Goal: Task Accomplishment & Management: Complete application form

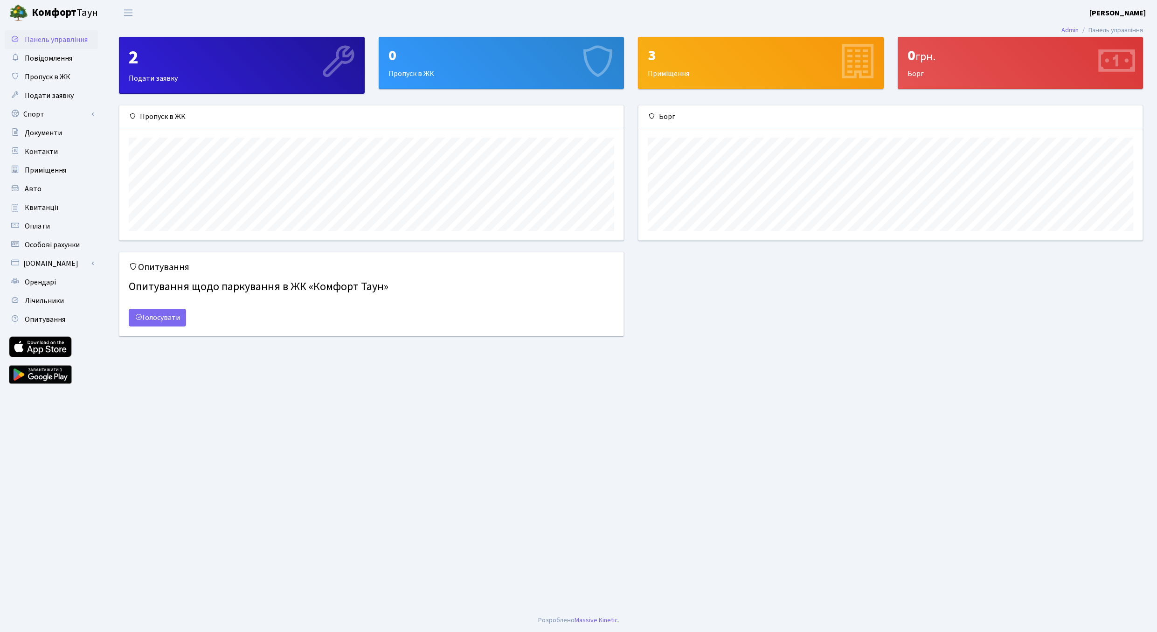
scroll to position [135, 504]
click at [431, 61] on div "0" at bounding box center [502, 56] width 226 height 18
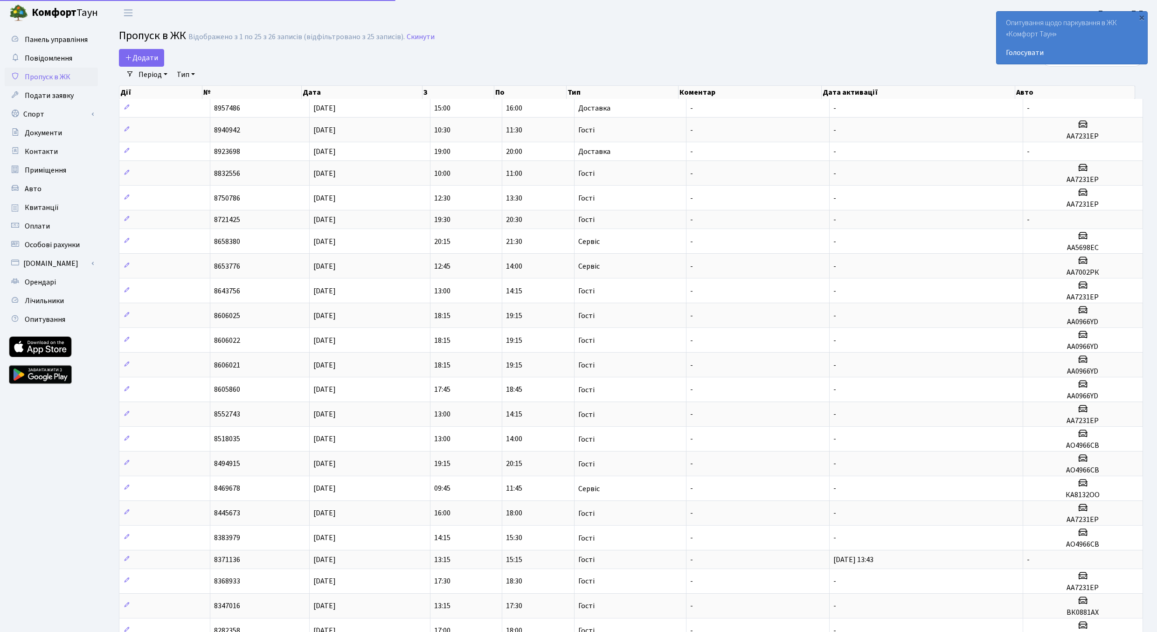
select select "25"
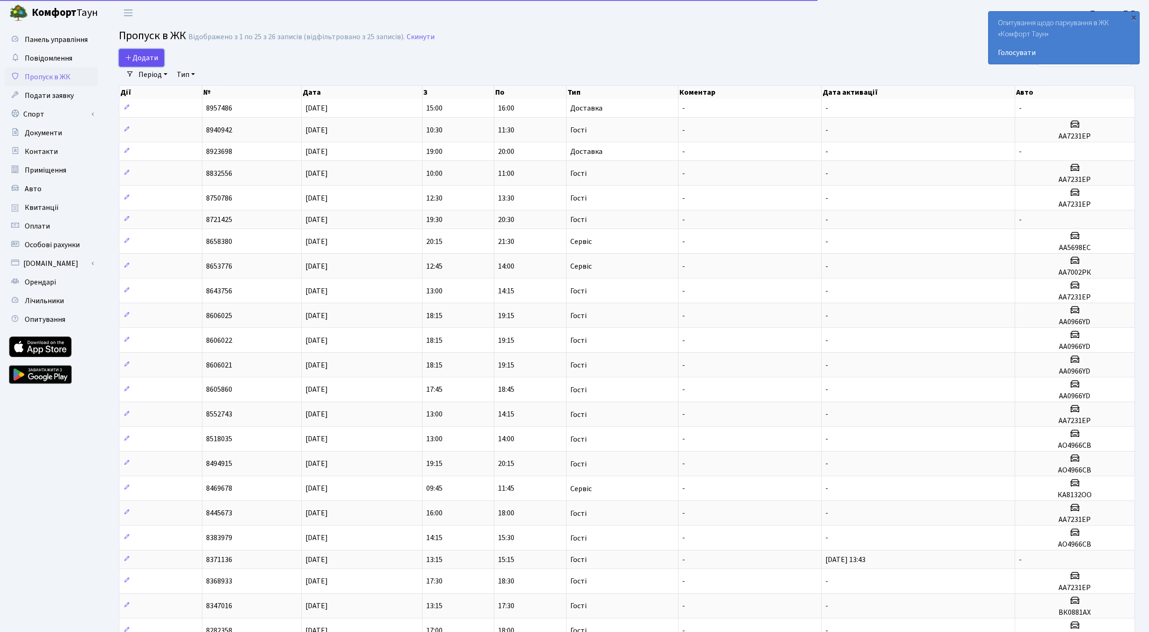
click at [146, 58] on span "Додати" at bounding box center [141, 58] width 33 height 10
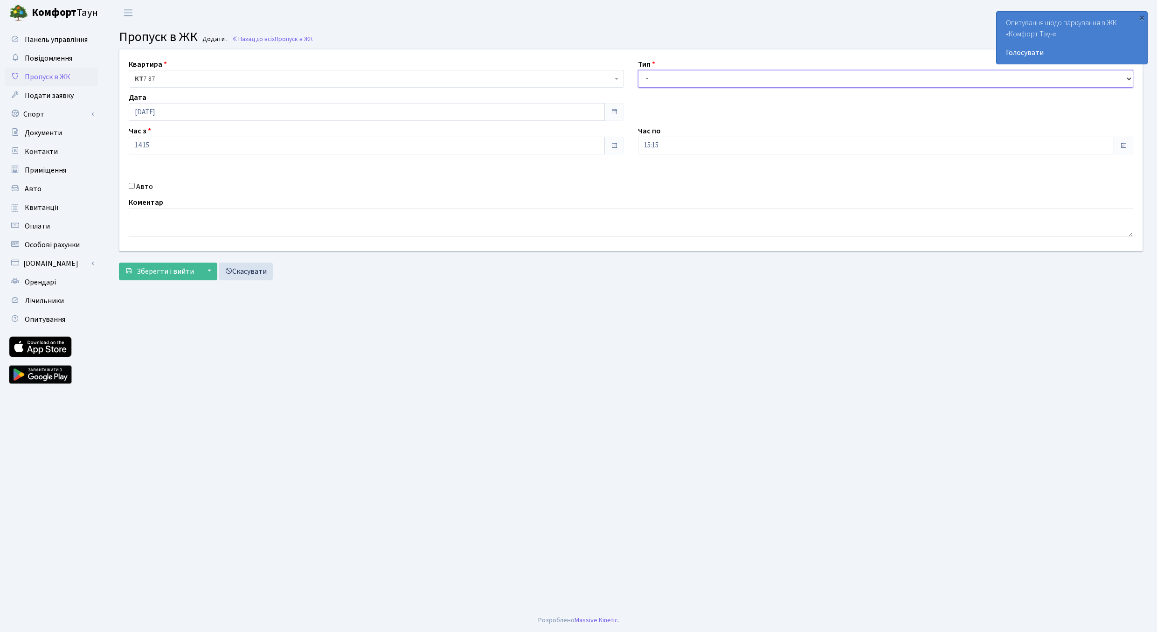
click at [638, 70] on select "- Доставка Таксі Гості Сервіс" at bounding box center [885, 79] width 495 height 18
select select "18"
click option "Сервіс" at bounding box center [0, 0] width 0 height 0
click at [132, 187] on input "Авто" at bounding box center [132, 186] width 6 height 6
checkbox input "true"
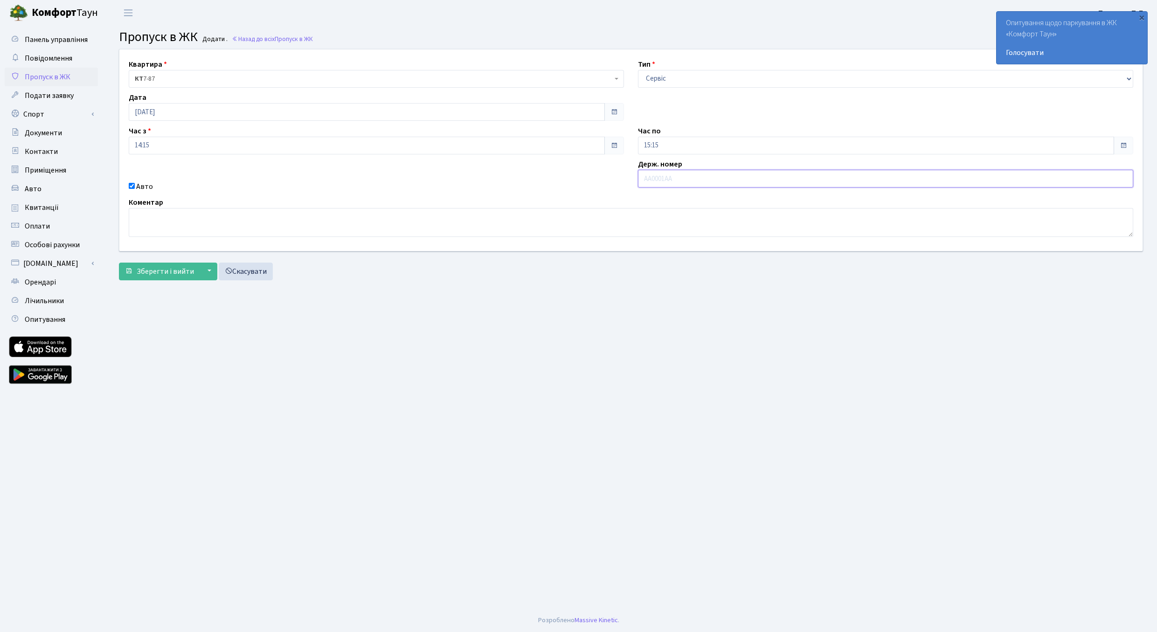
click at [670, 184] on input "text" at bounding box center [885, 179] width 495 height 18
type input "В"
type input "ВМ8716АО"
click at [163, 271] on span "Зберегти і вийти" at bounding box center [165, 271] width 57 height 10
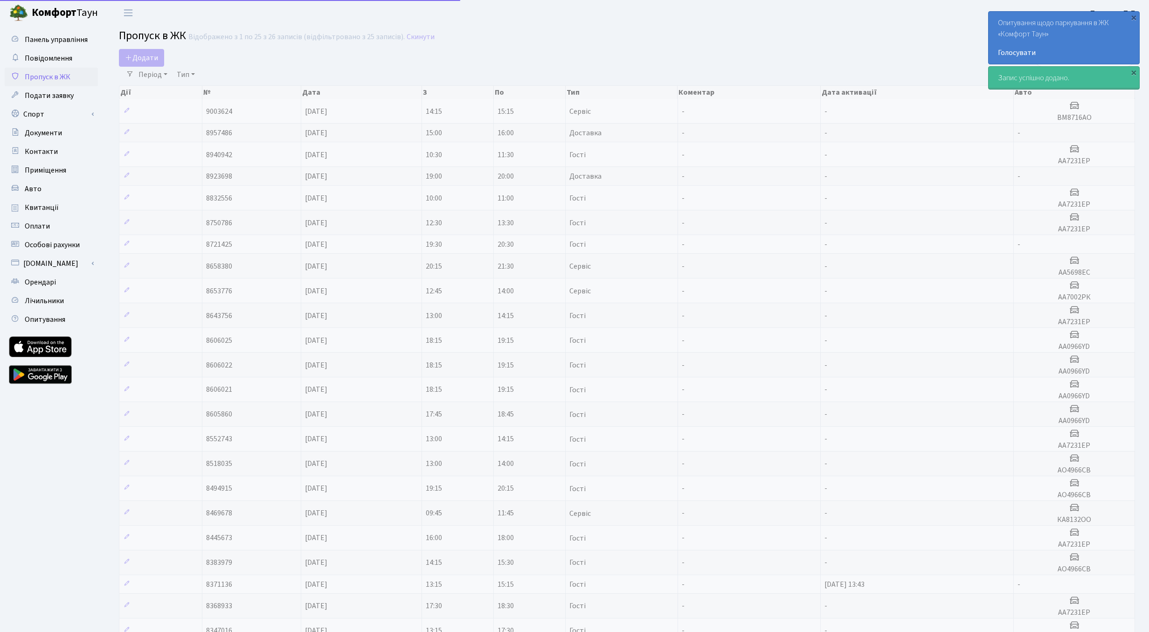
select select "25"
